Goal: Transaction & Acquisition: Purchase product/service

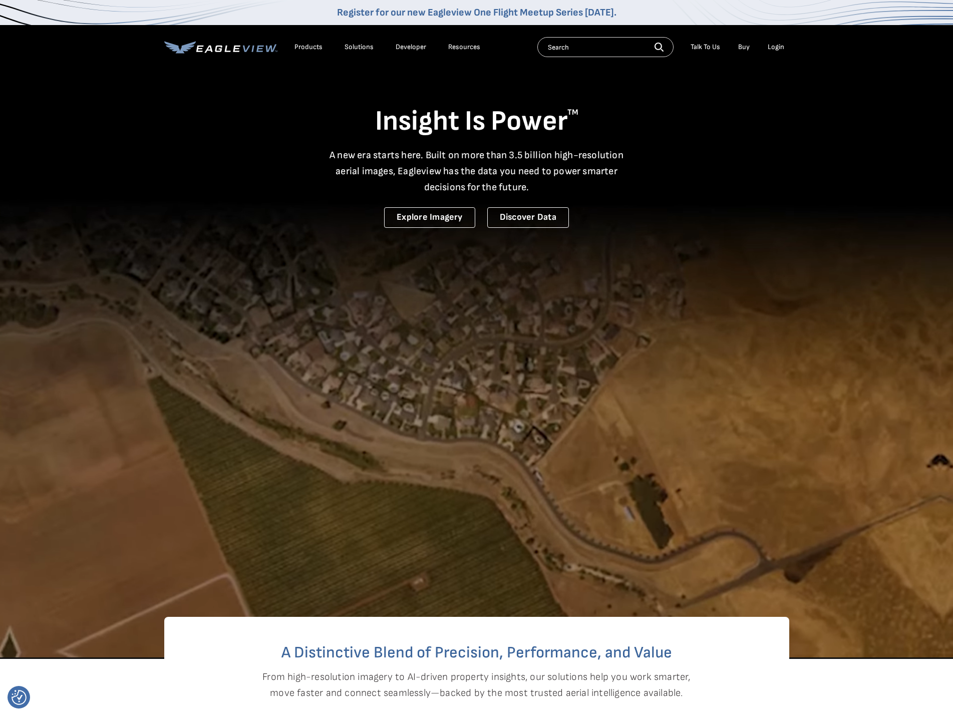
click at [774, 46] on div "Login" at bounding box center [776, 47] width 17 height 9
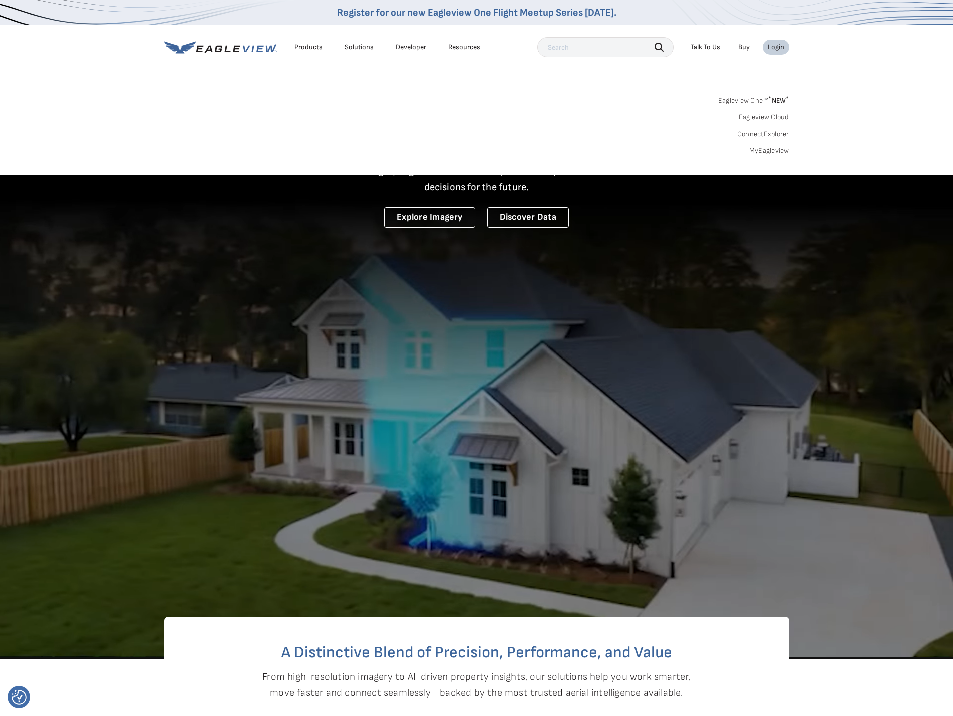
click at [769, 146] on link "MyEagleview" at bounding box center [770, 150] width 40 height 9
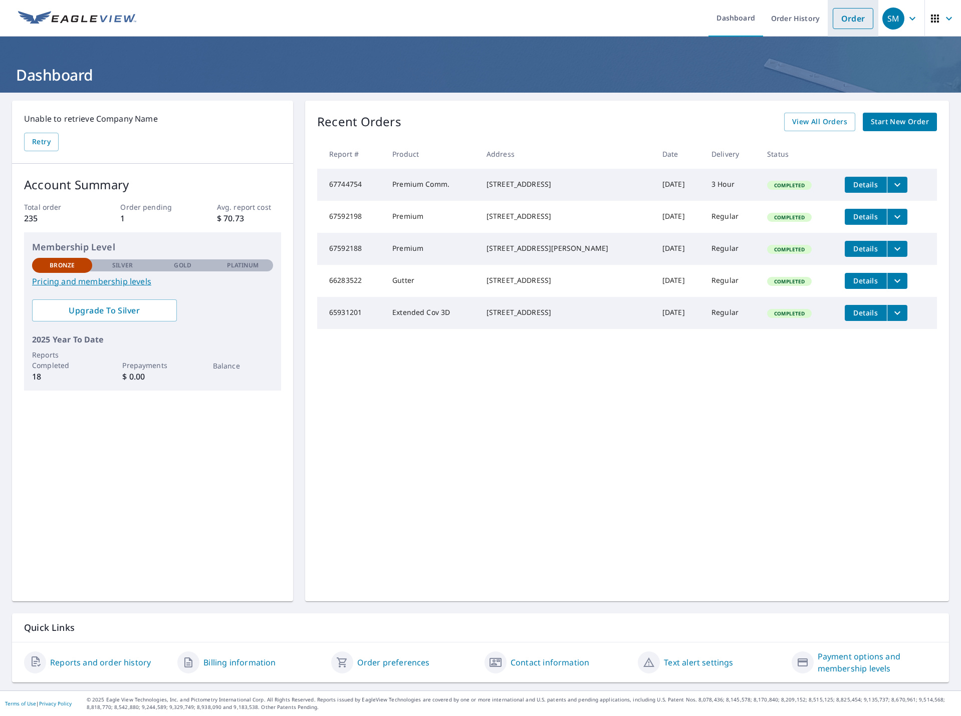
click at [835, 20] on link "Order" at bounding box center [853, 18] width 41 height 21
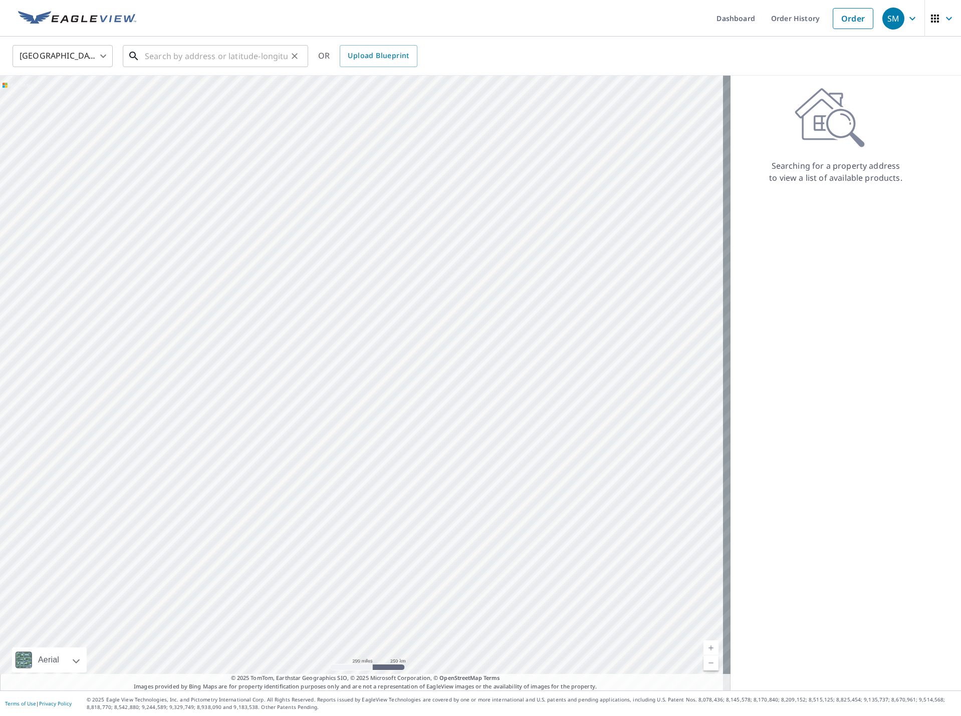
click at [189, 53] on input "text" at bounding box center [216, 56] width 143 height 28
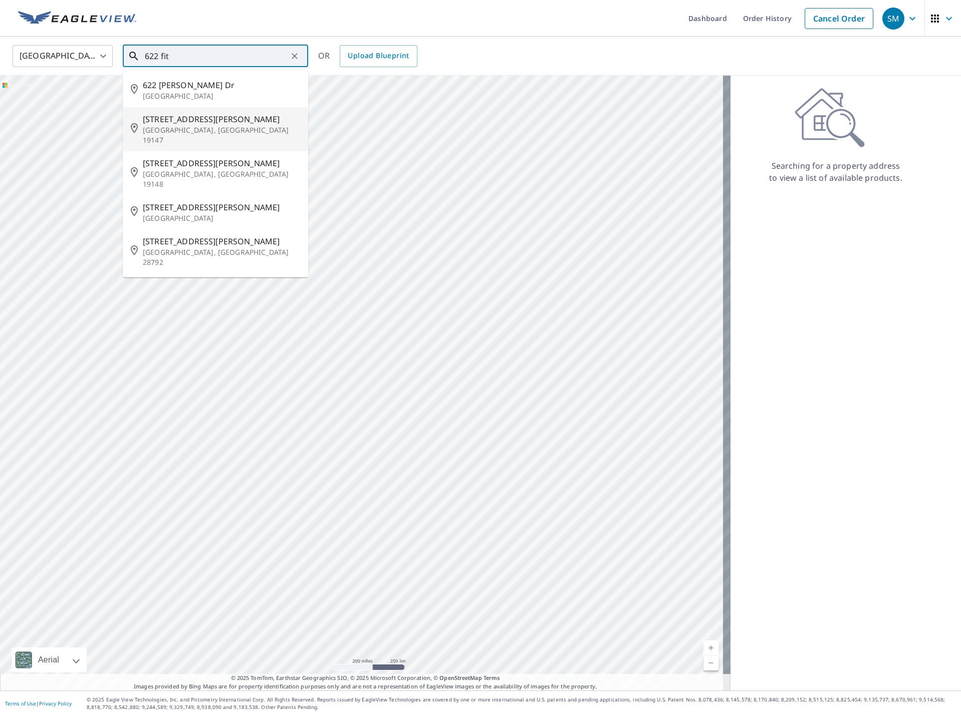
click at [203, 120] on span "622 Fitzwater St" at bounding box center [221, 119] width 157 height 12
type input "622 Fitzwater St Philadelphia, PA 19147"
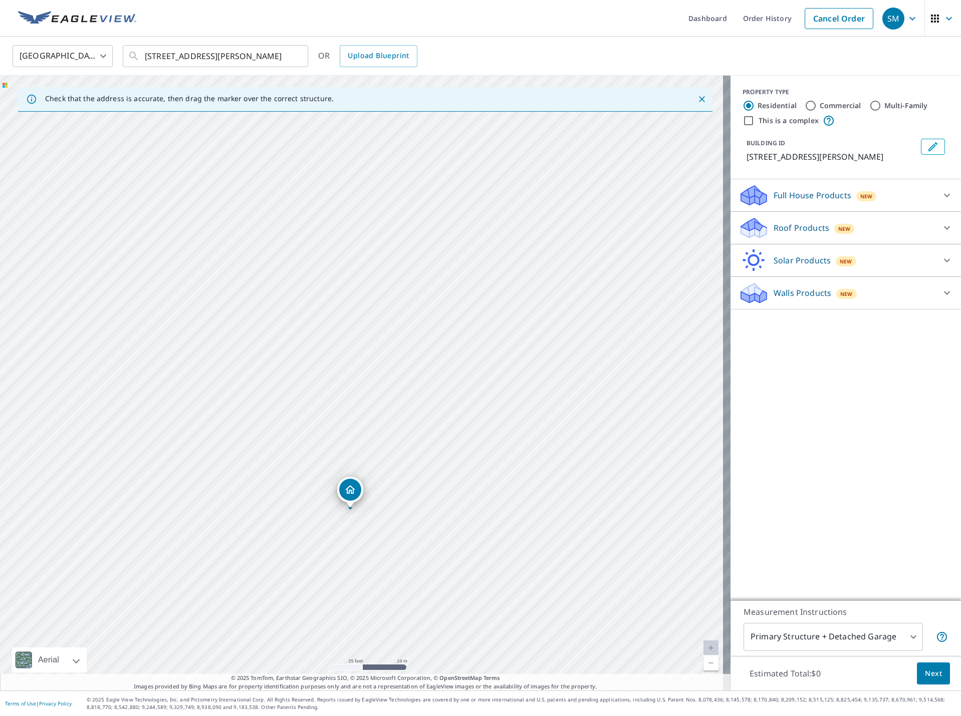
drag, startPoint x: 359, startPoint y: 481, endPoint x: 396, endPoint y: 285, distance: 199.9
click at [396, 286] on div "622 Fitzwater St Philadelphia, PA 19147" at bounding box center [365, 383] width 730 height 615
click at [797, 224] on p "Roof Products" at bounding box center [802, 228] width 56 height 12
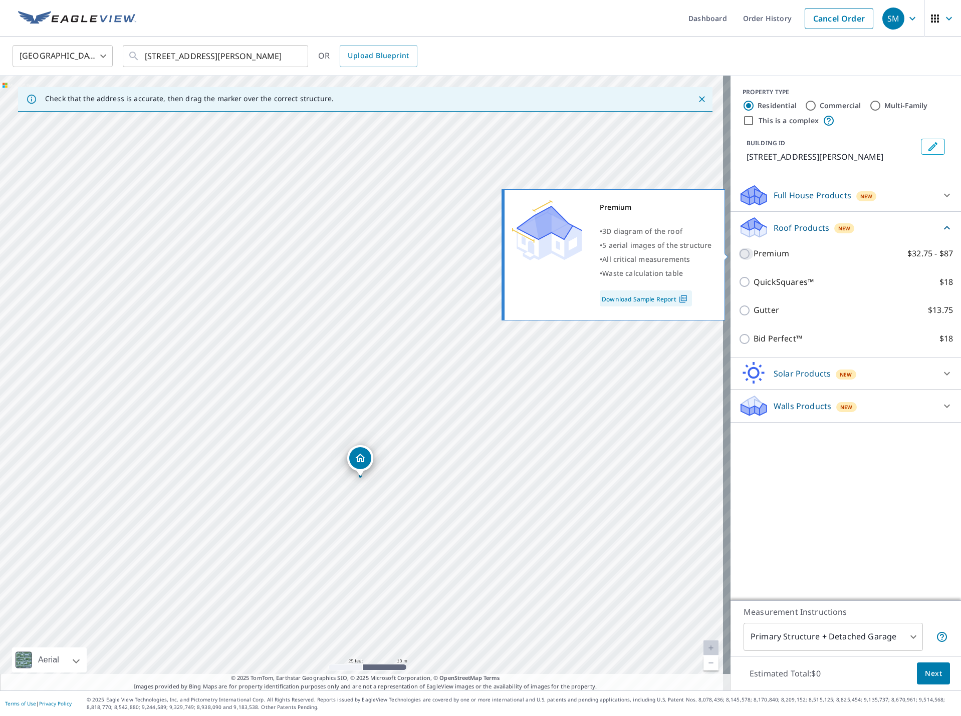
click at [740, 255] on input "Premium $32.75 - $87" at bounding box center [746, 254] width 15 height 12
checkbox input "true"
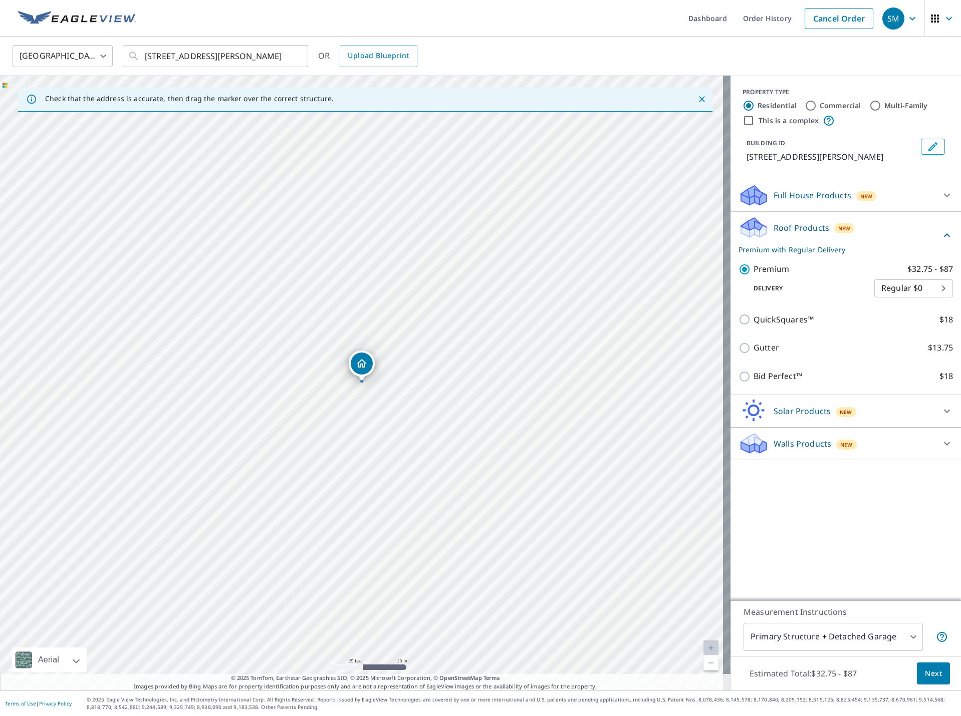
click at [925, 670] on span "Next" at bounding box center [933, 674] width 17 height 13
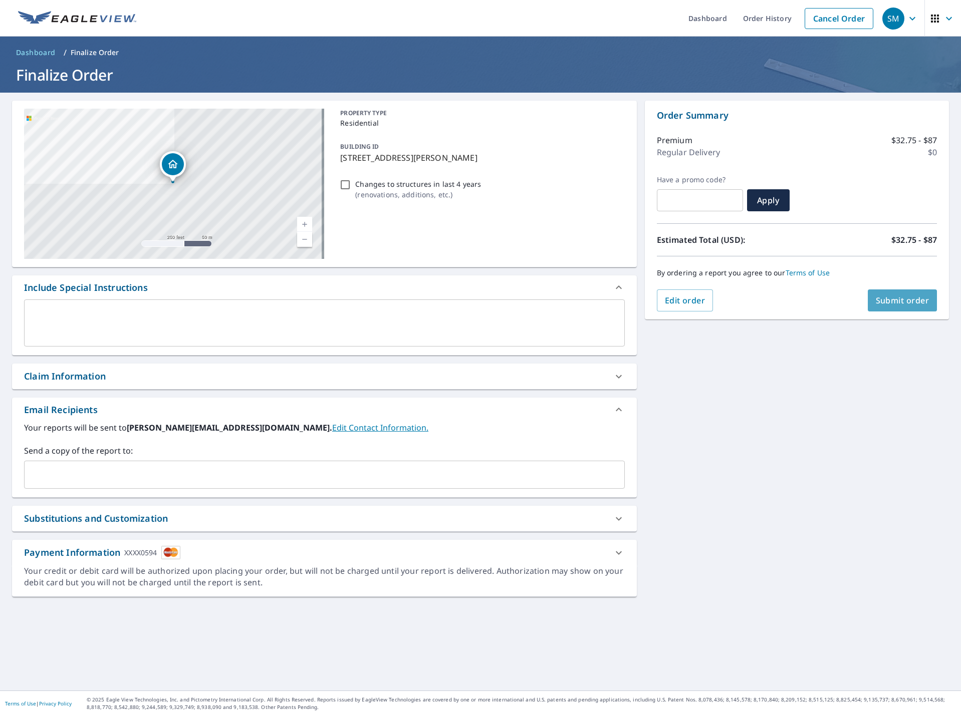
click at [903, 305] on span "Submit order" at bounding box center [903, 300] width 54 height 11
